Goal: Navigation & Orientation: Find specific page/section

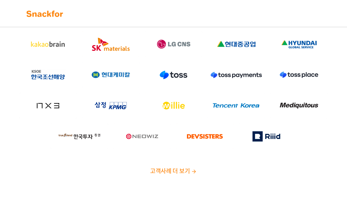
scroll to position [64, 0]
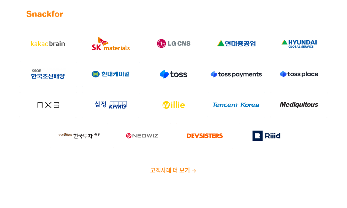
click at [171, 171] on span "고객사례 더 보기" at bounding box center [170, 170] width 40 height 9
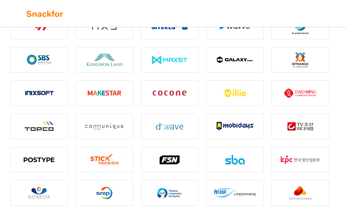
scroll to position [737, 0]
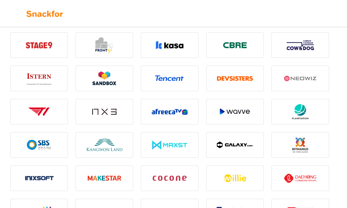
click at [47, 13] on img at bounding box center [45, 14] width 40 height 10
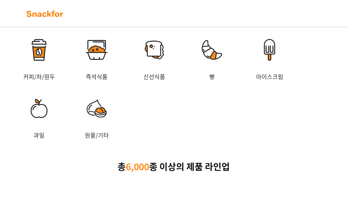
scroll to position [1346, 0]
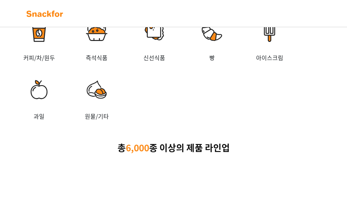
click at [158, 54] on img at bounding box center [155, 31] width 58 height 45
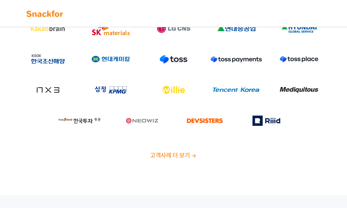
scroll to position [64, 0]
